Goal: Task Accomplishment & Management: Complete application form

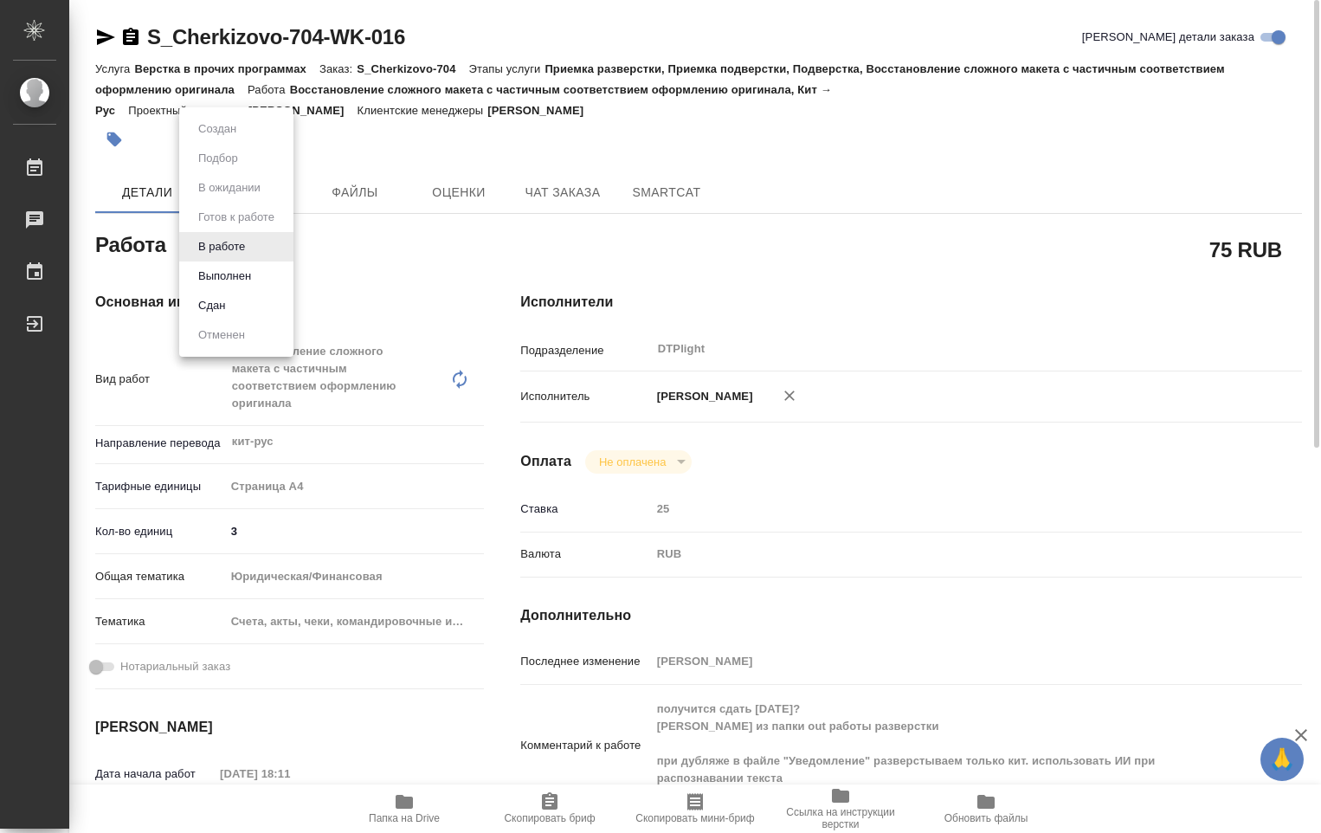
click at [248, 251] on body "🙏 .cls-1 fill:#fff; AWATERA Ovechkina Darya Работы 0 Чаты График Выйти S_Cherki…" at bounding box center [660, 416] width 1321 height 833
click at [245, 271] on button "Выполнен" at bounding box center [224, 276] width 63 height 19
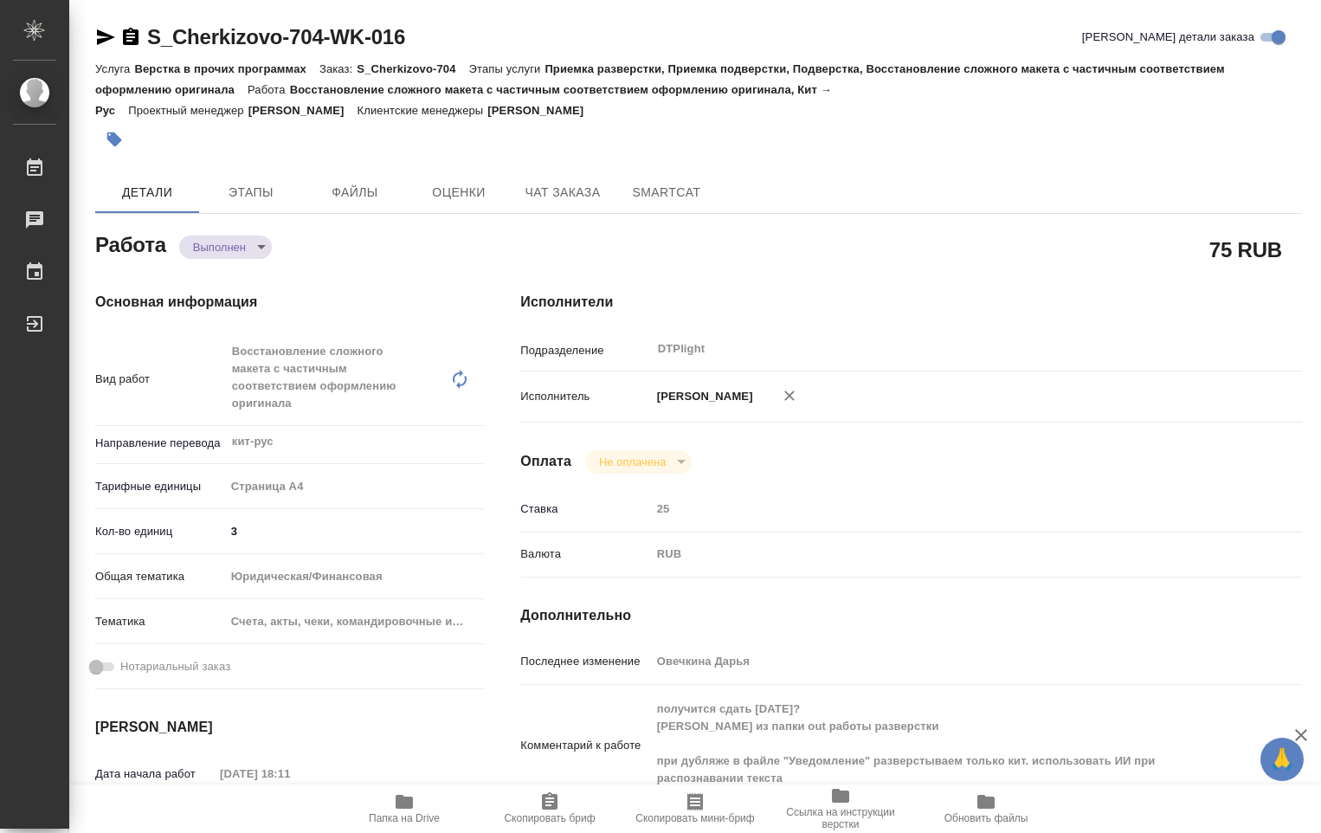
type textarea "x"
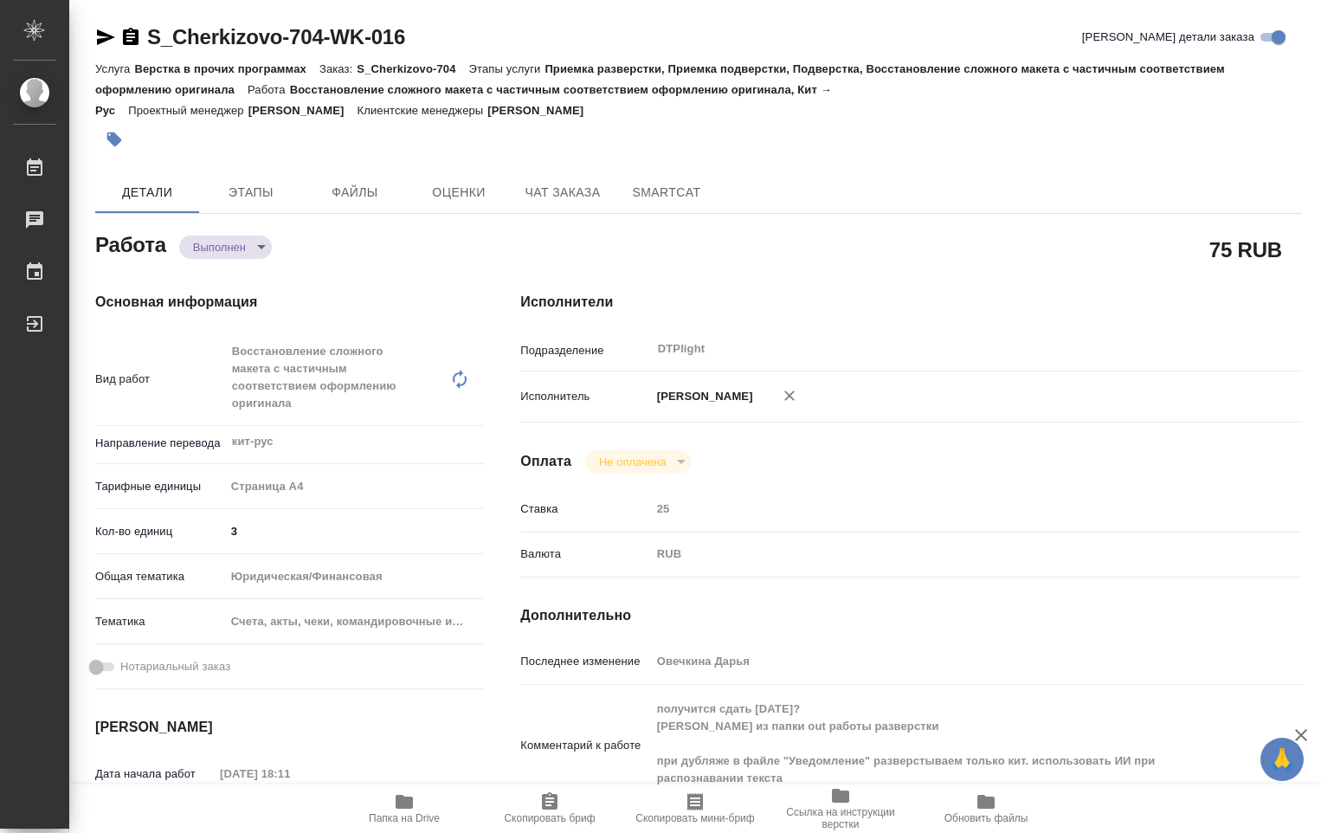
type textarea "x"
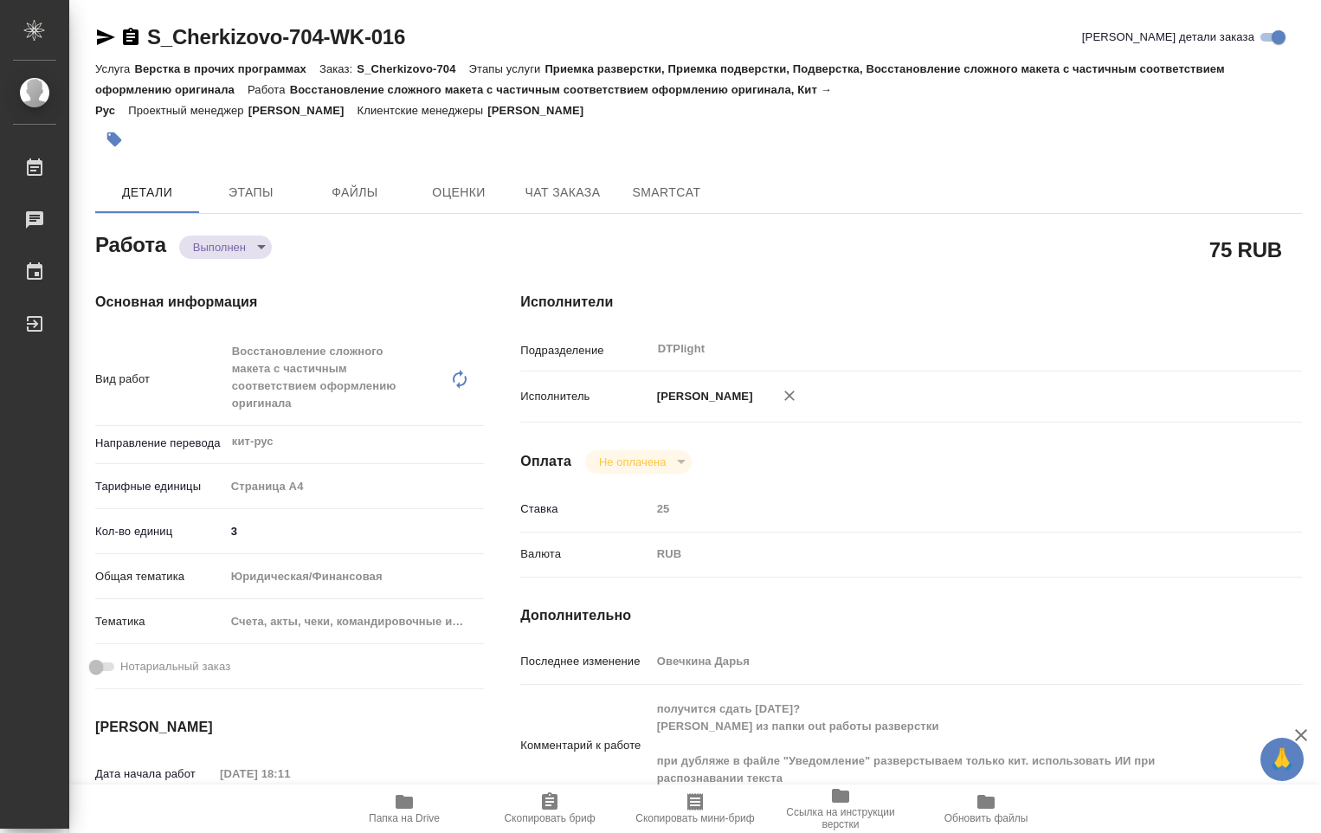
type textarea "x"
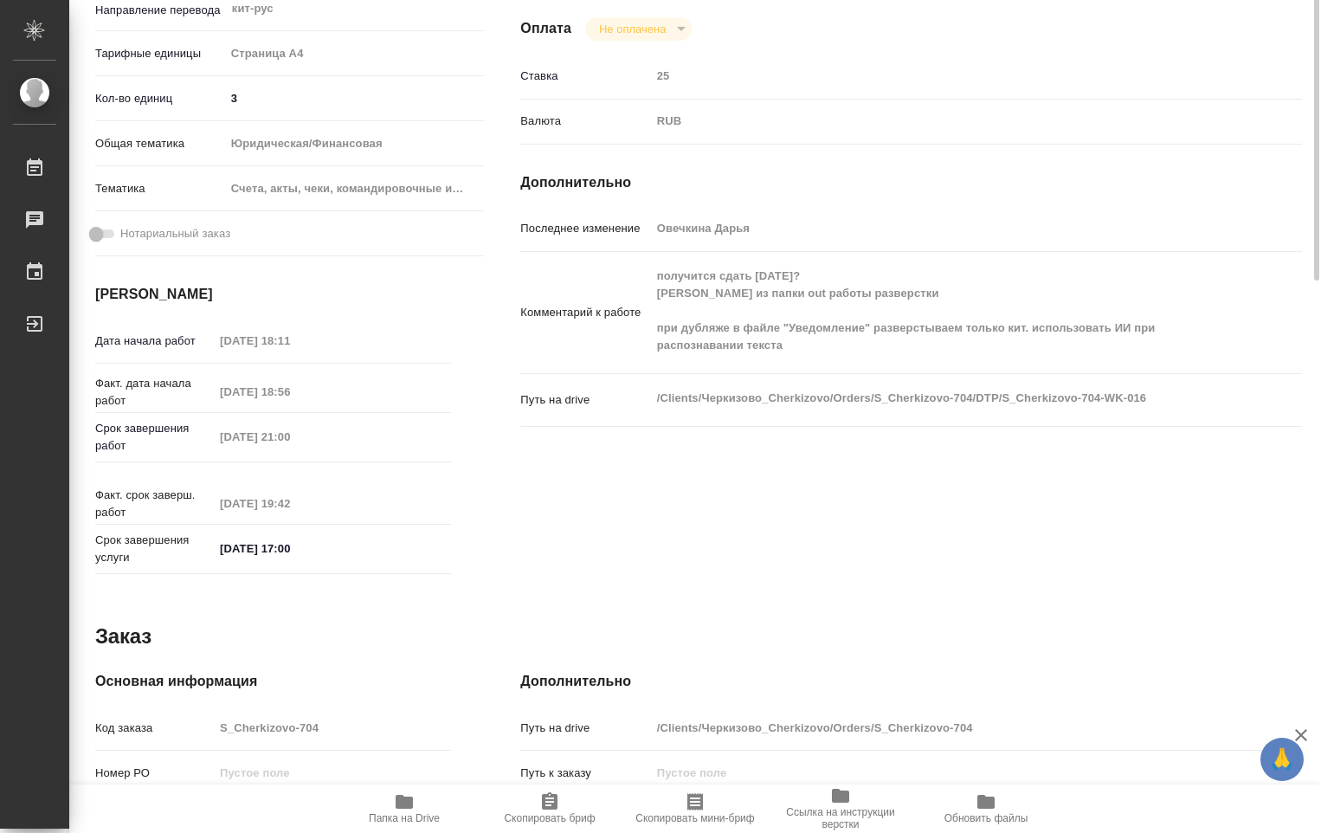
type textarea "x"
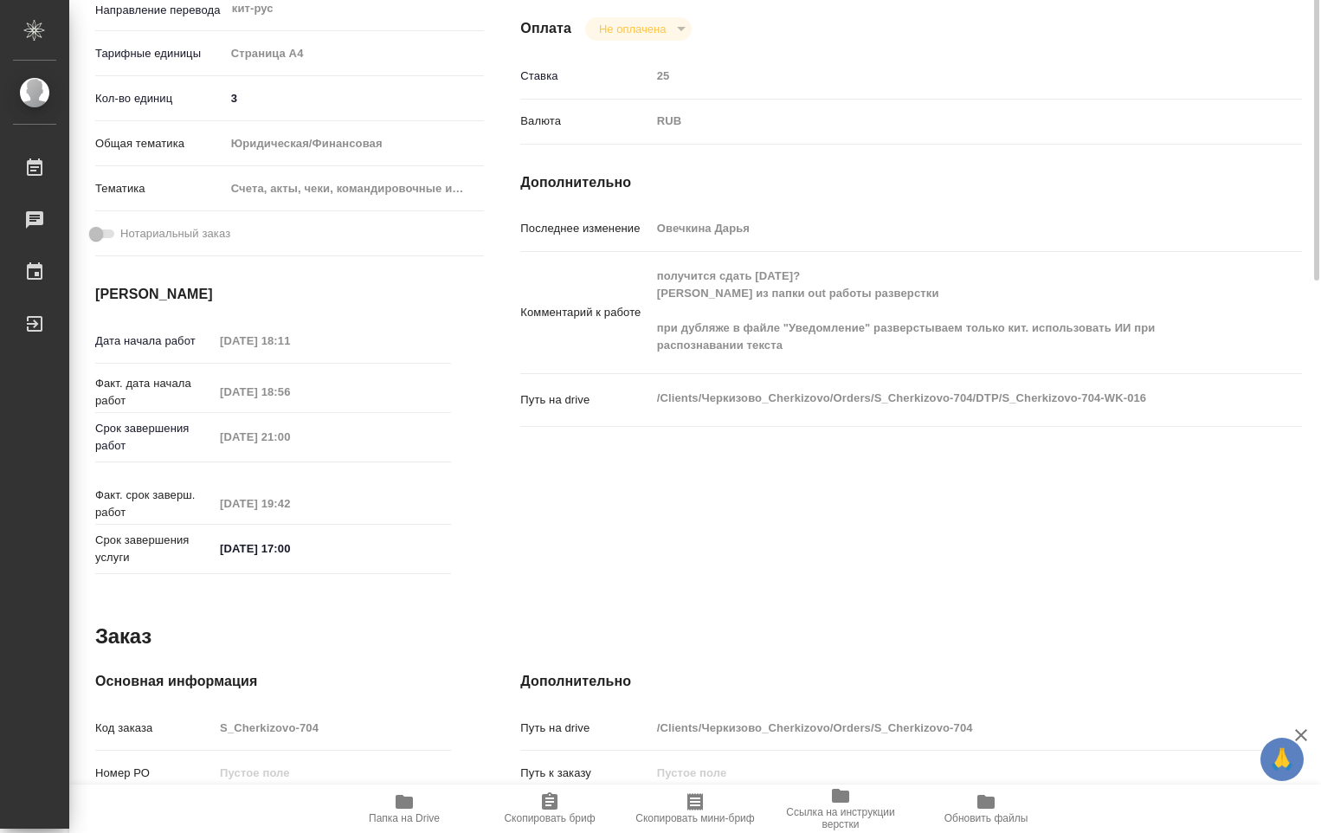
scroll to position [519, 0]
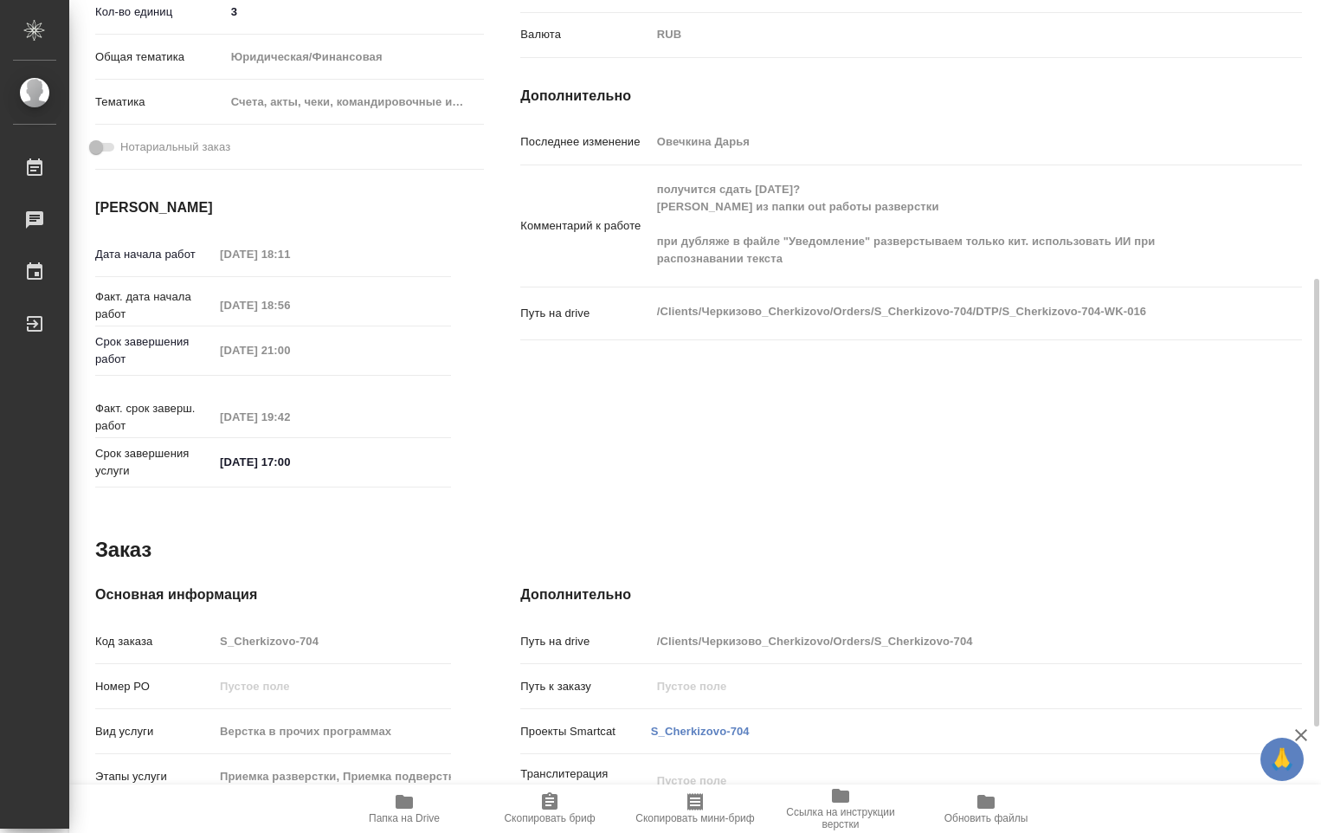
type textarea "x"
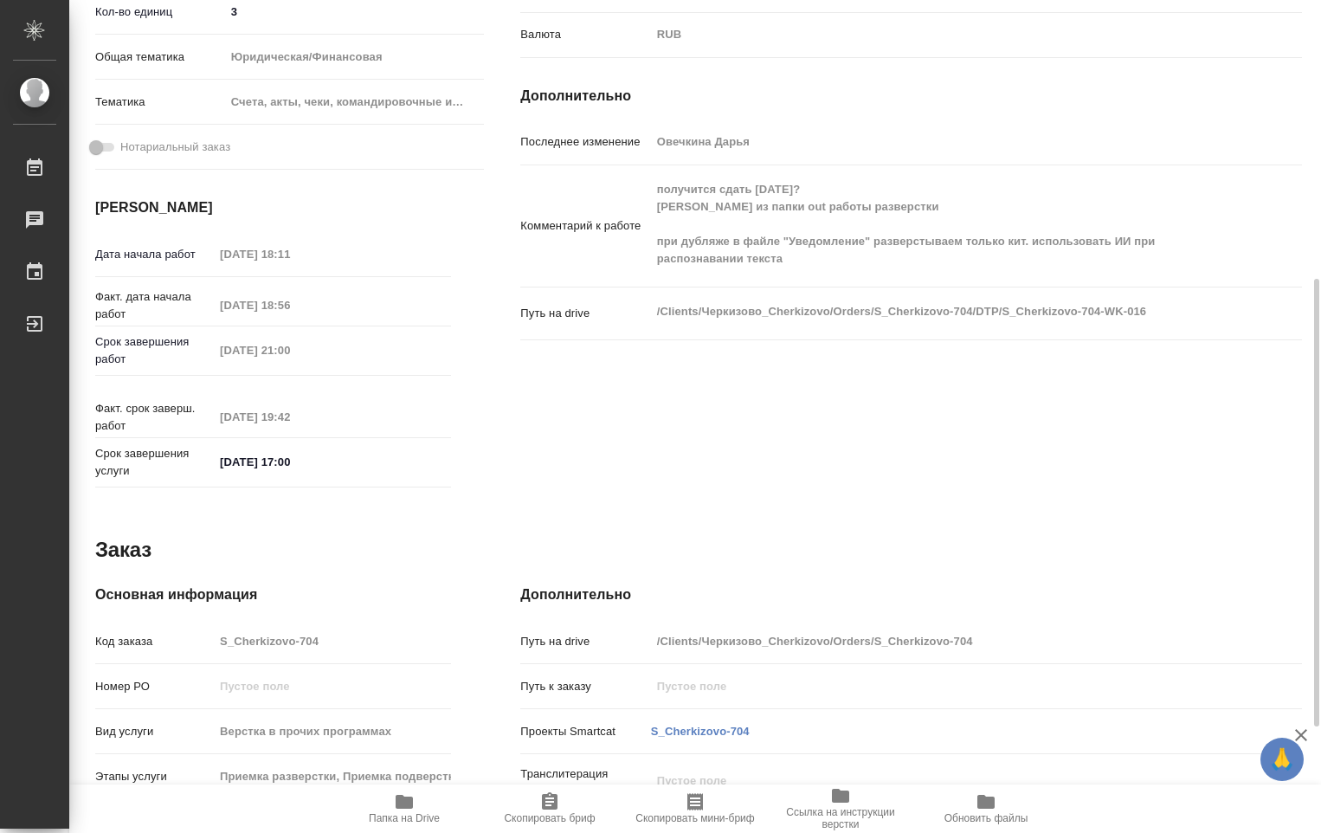
type textarea "x"
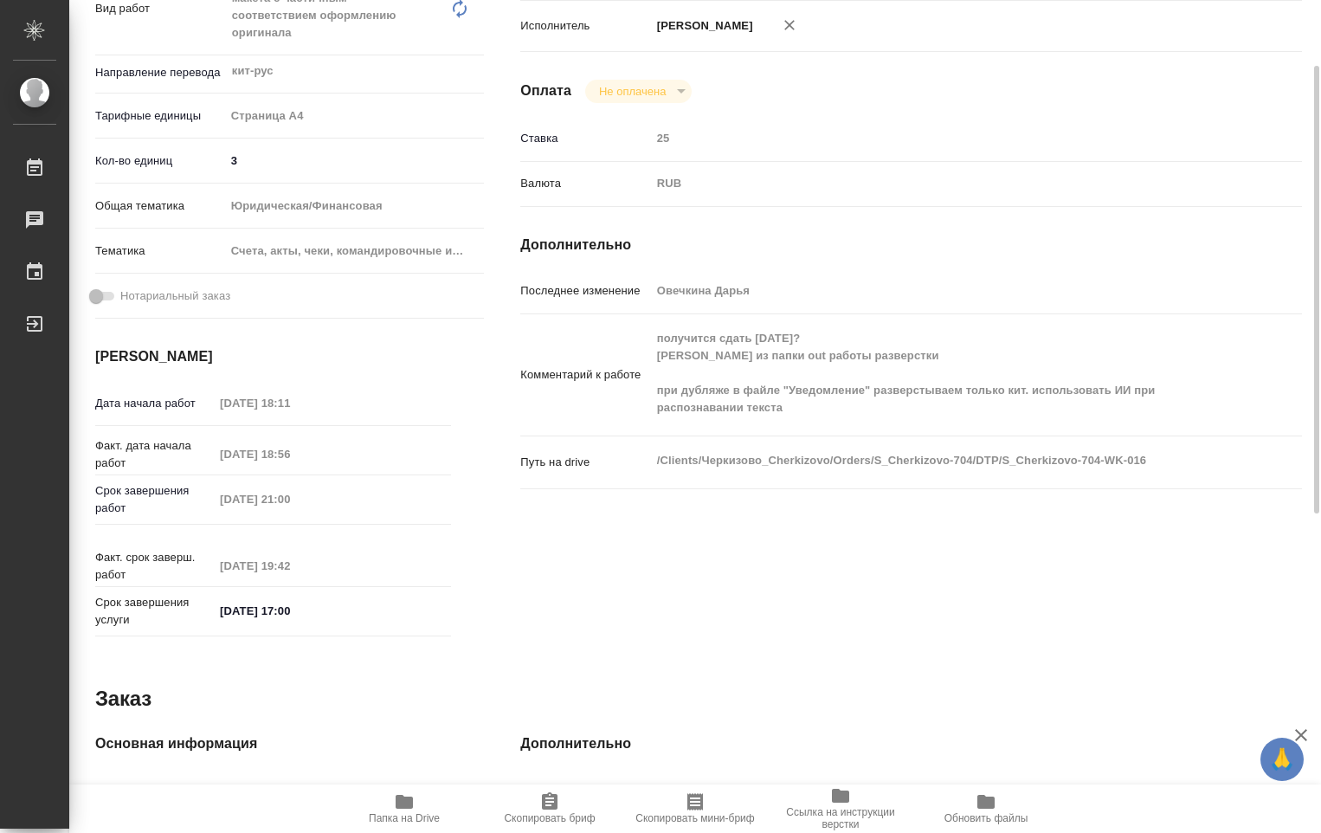
scroll to position [284, 0]
